Goal: Task Accomplishment & Management: Manage account settings

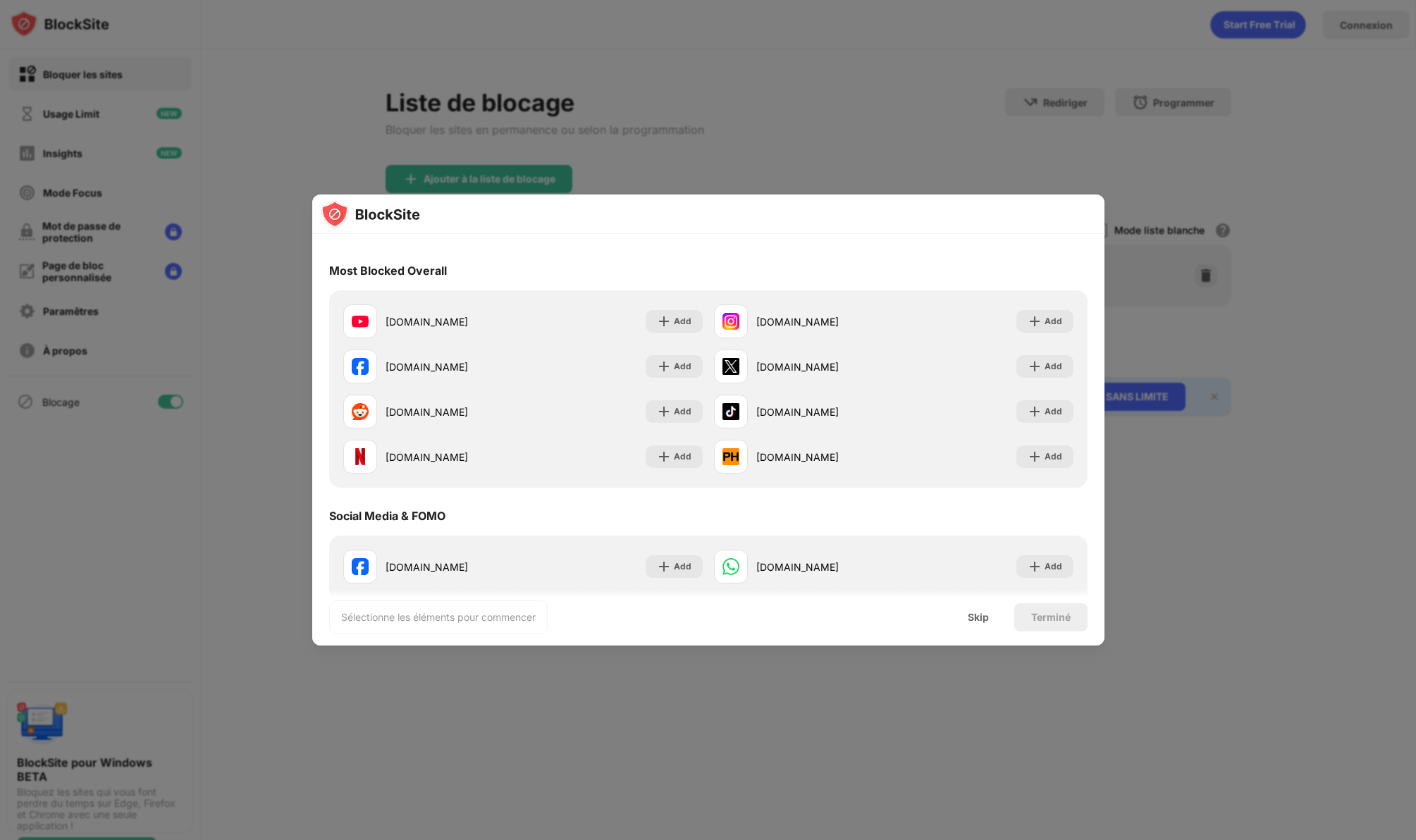
scroll to position [133, 0]
click at [1029, 409] on img at bounding box center [1035, 411] width 14 height 14
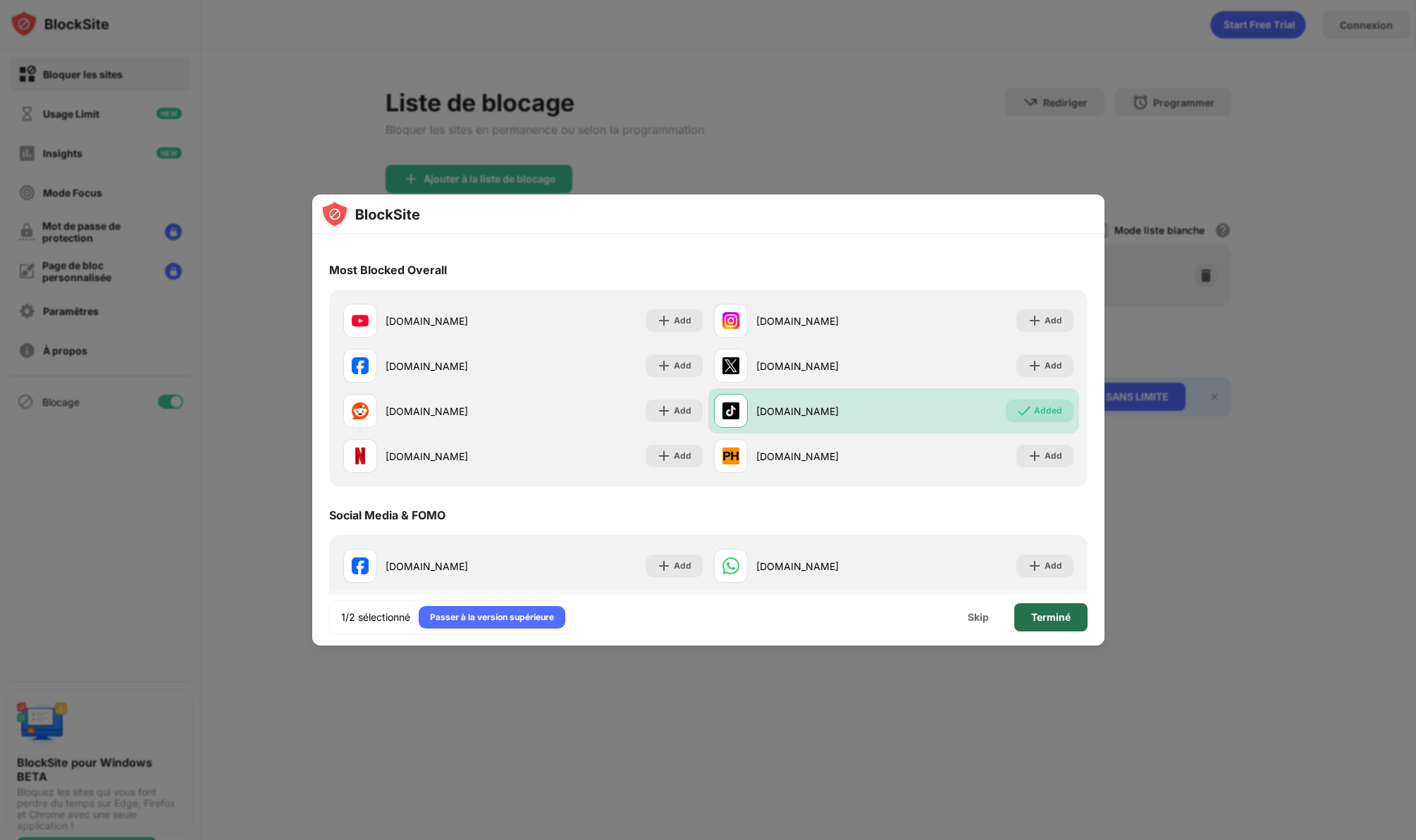
click at [1036, 612] on div "Terminé" at bounding box center [1050, 618] width 39 height 12
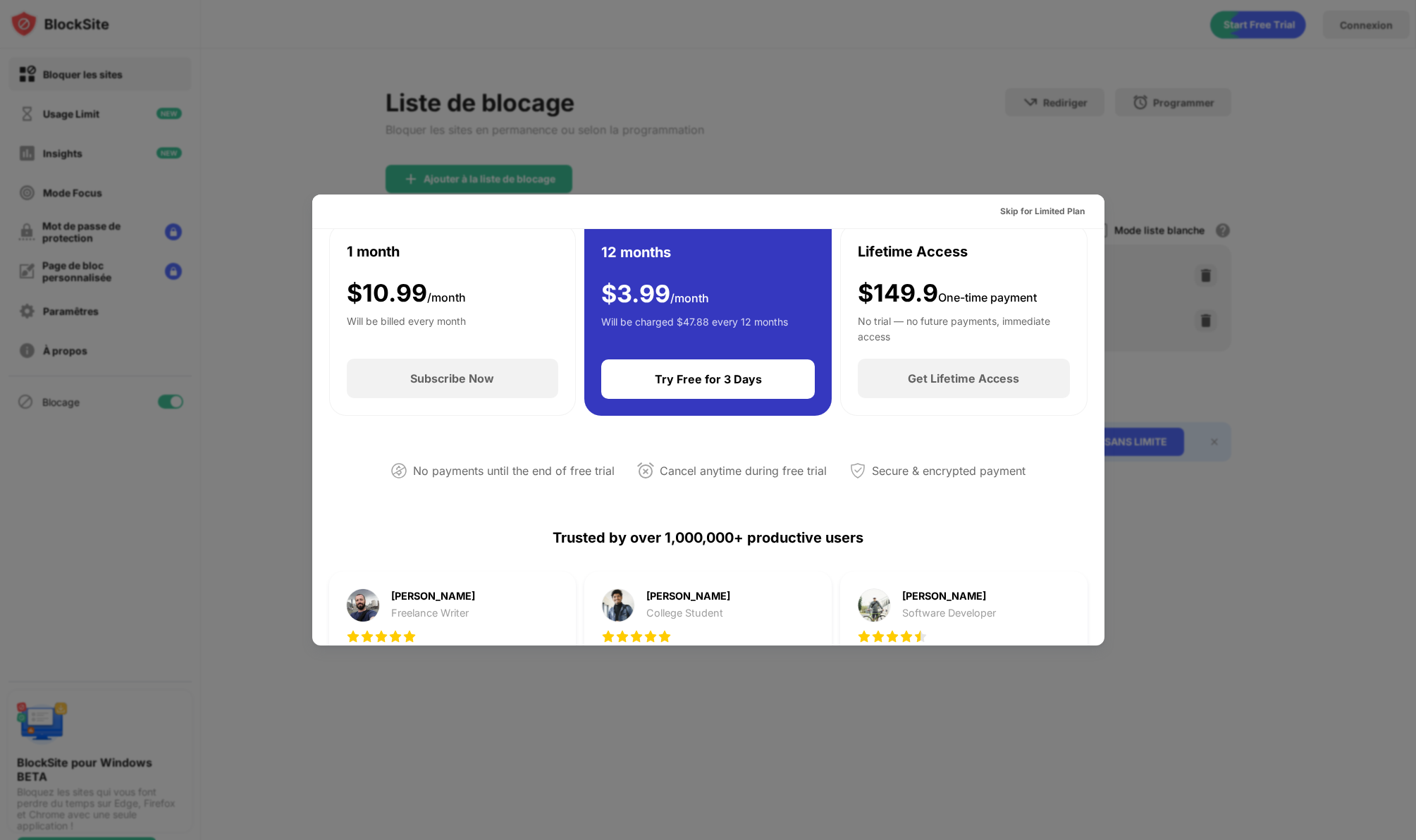
scroll to position [0, 0]
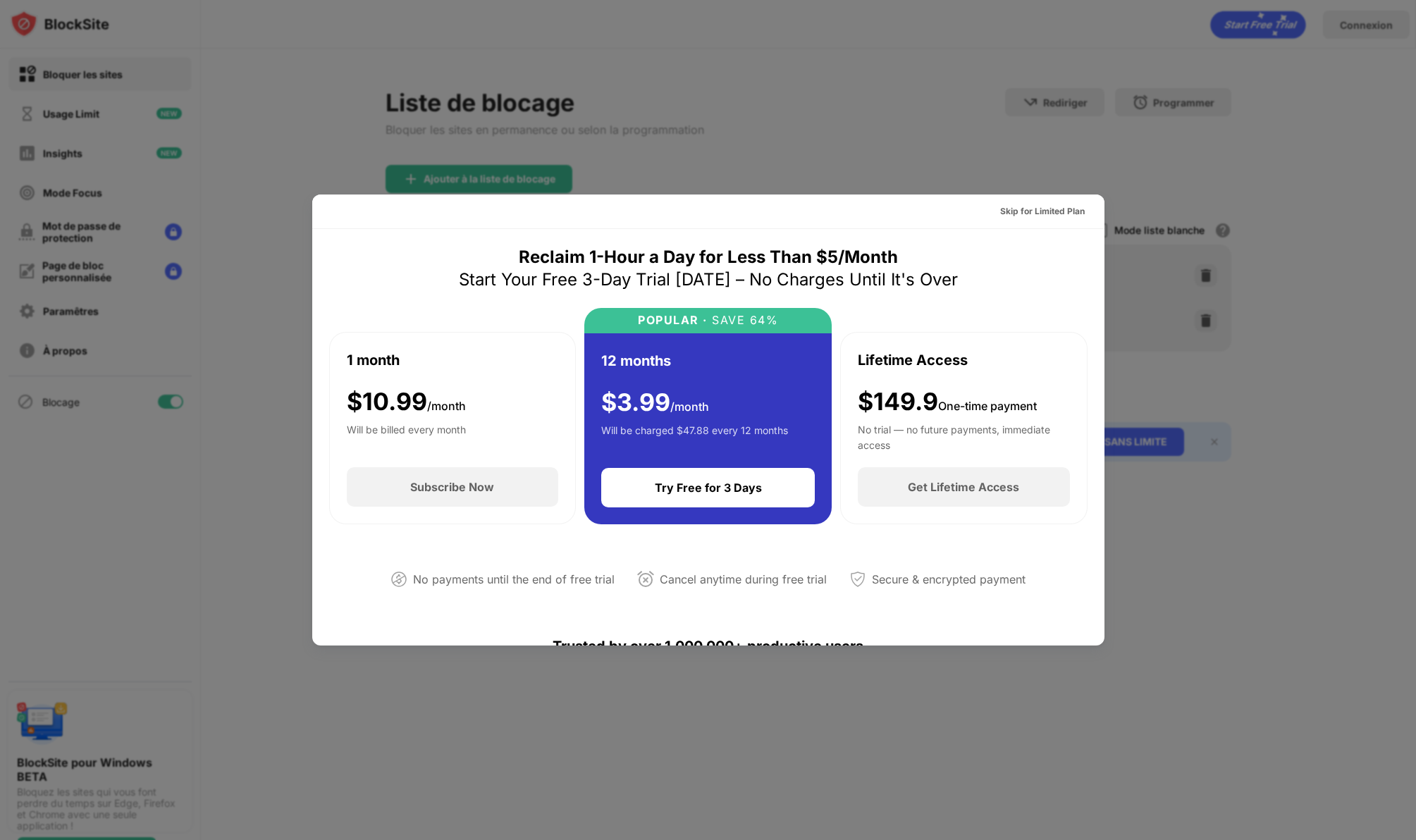
click at [1013, 130] on div at bounding box center [708, 420] width 1416 height 840
